Goal: Task Accomplishment & Management: Complete application form

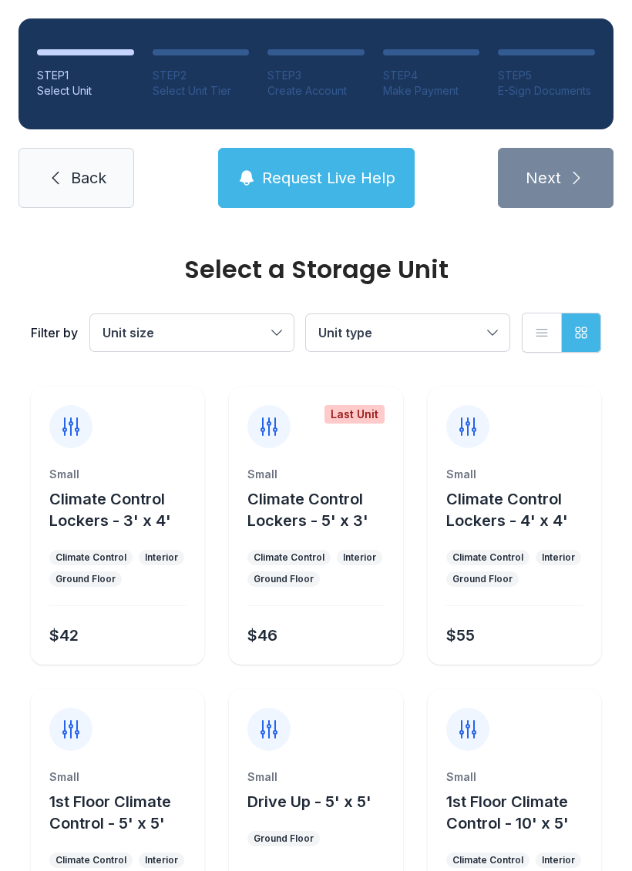
click at [72, 173] on span "Back" at bounding box center [88, 178] width 35 height 22
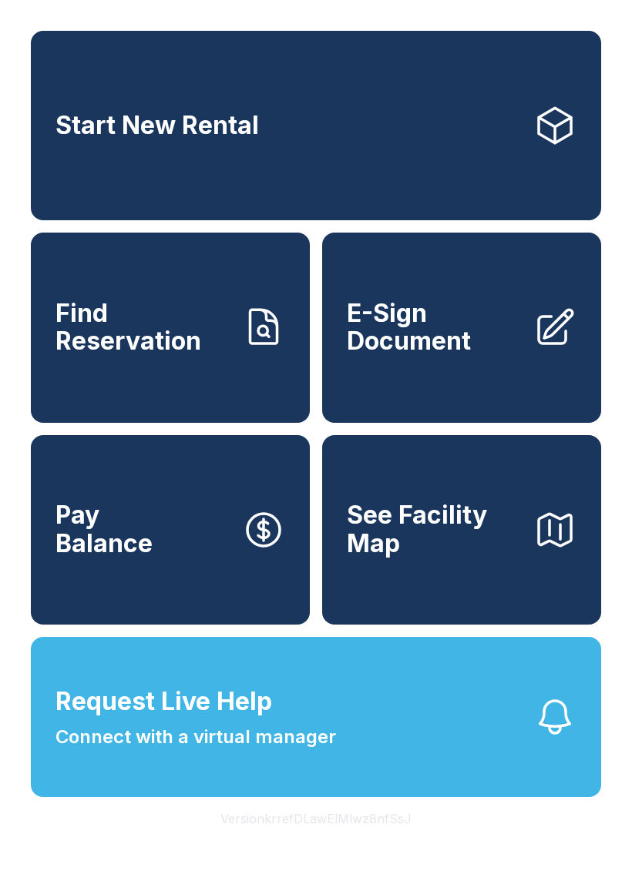
click at [413, 785] on button "Request Live Help Connect with a virtual manager" at bounding box center [316, 717] width 570 height 160
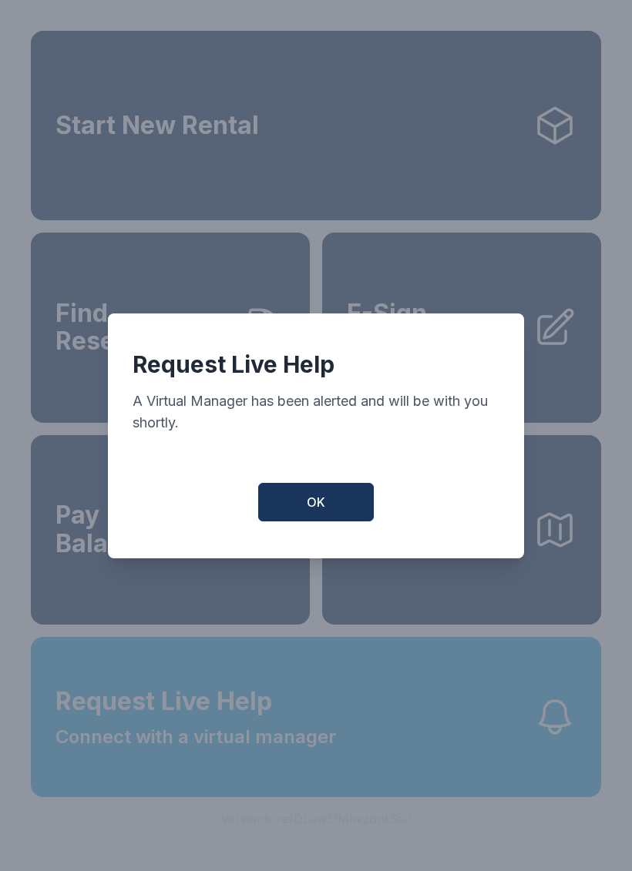
click at [309, 521] on button "OK" at bounding box center [316, 502] width 116 height 39
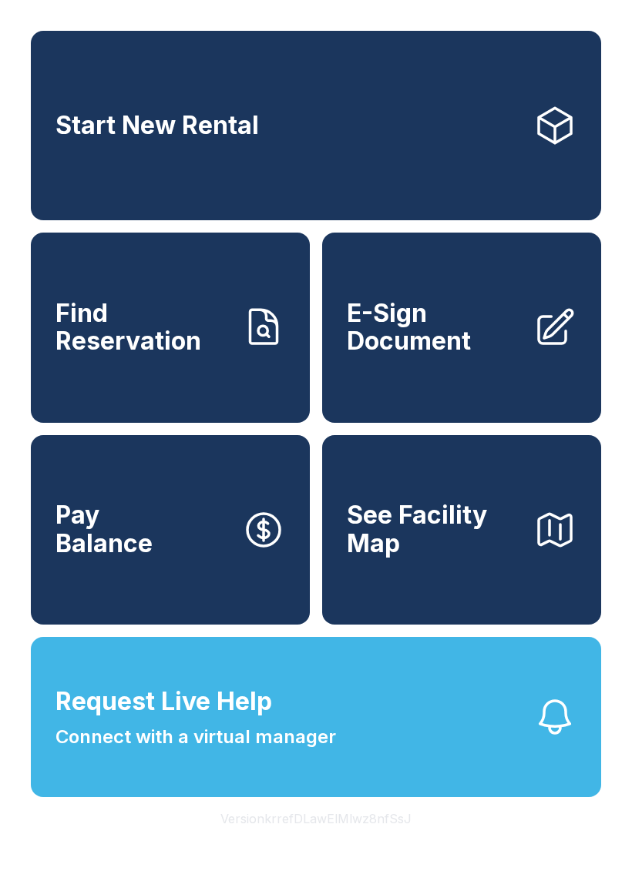
click at [387, 387] on link "E-Sign Document" at bounding box center [461, 327] width 279 height 189
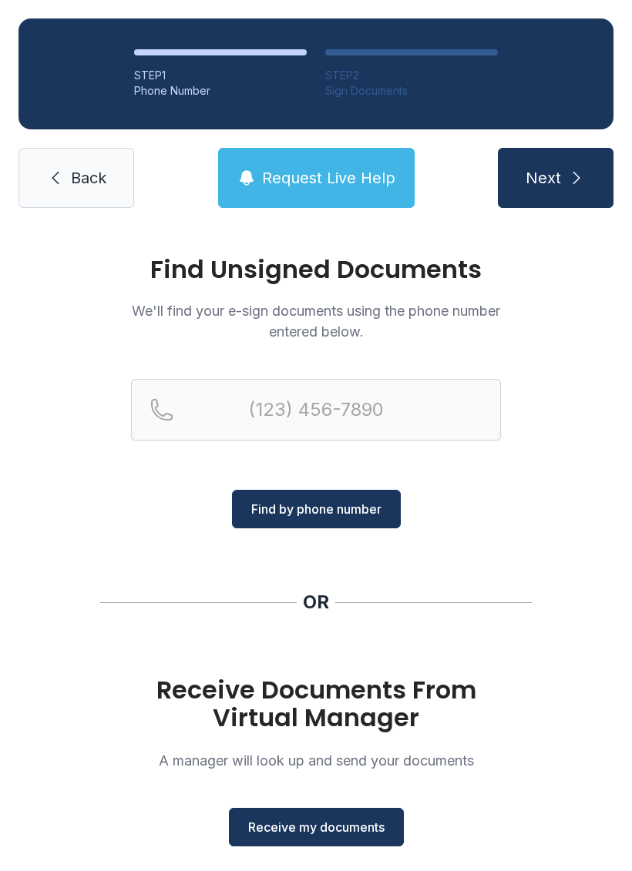
click at [354, 823] on span "Receive my documents" at bounding box center [316, 827] width 136 height 18
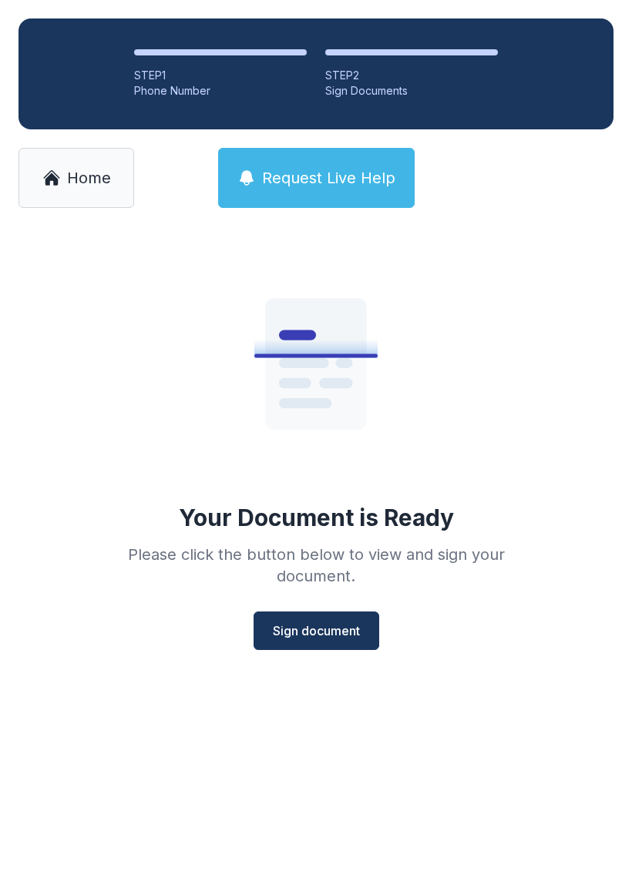
click at [340, 618] on button "Sign document" at bounding box center [316, 631] width 126 height 39
click at [61, 185] on link "Home" at bounding box center [76, 178] width 116 height 60
